Goal: Transaction & Acquisition: Purchase product/service

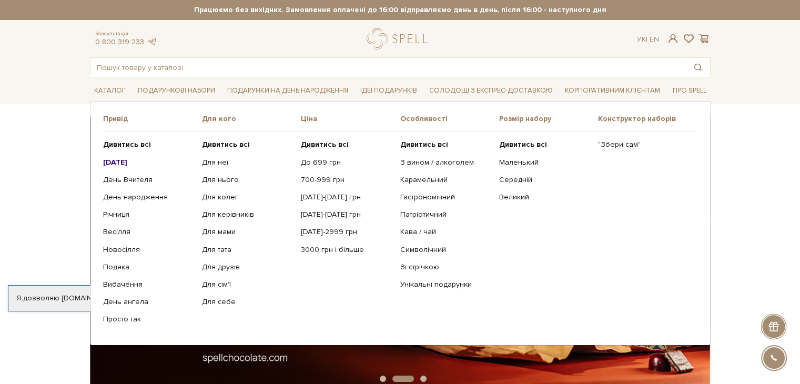
click at [127, 160] on b "[DATE]" at bounding box center [115, 162] width 24 height 9
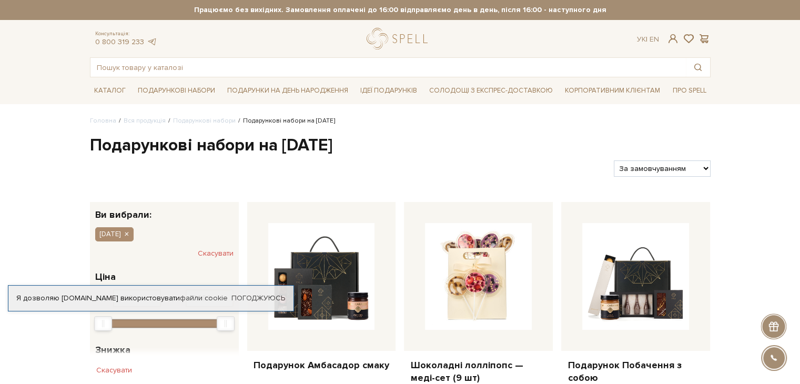
click at [694, 171] on select "За замовчуванням За Ціною (зростання) За Ціною (зменшення) Новинки За популярні…" at bounding box center [662, 168] width 96 height 16
select select "[URL][DOMAIN_NAME]"
click at [614, 160] on select "За замовчуванням За Ціною (зростання) За Ціною (зменшення) Новинки За популярні…" at bounding box center [662, 168] width 96 height 16
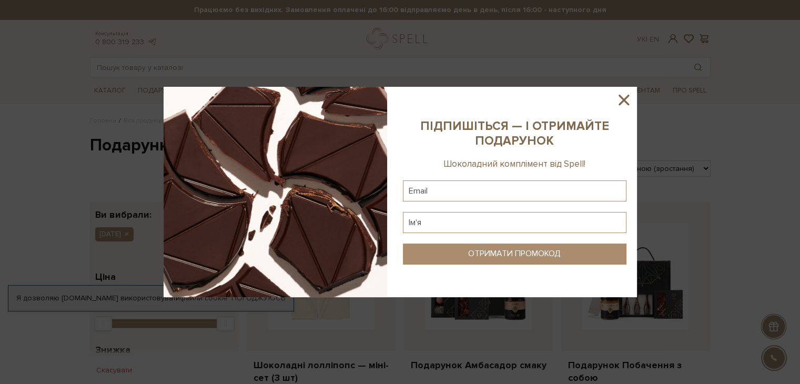
click at [621, 105] on icon at bounding box center [624, 100] width 18 height 18
